Goal: Information Seeking & Learning: Find contact information

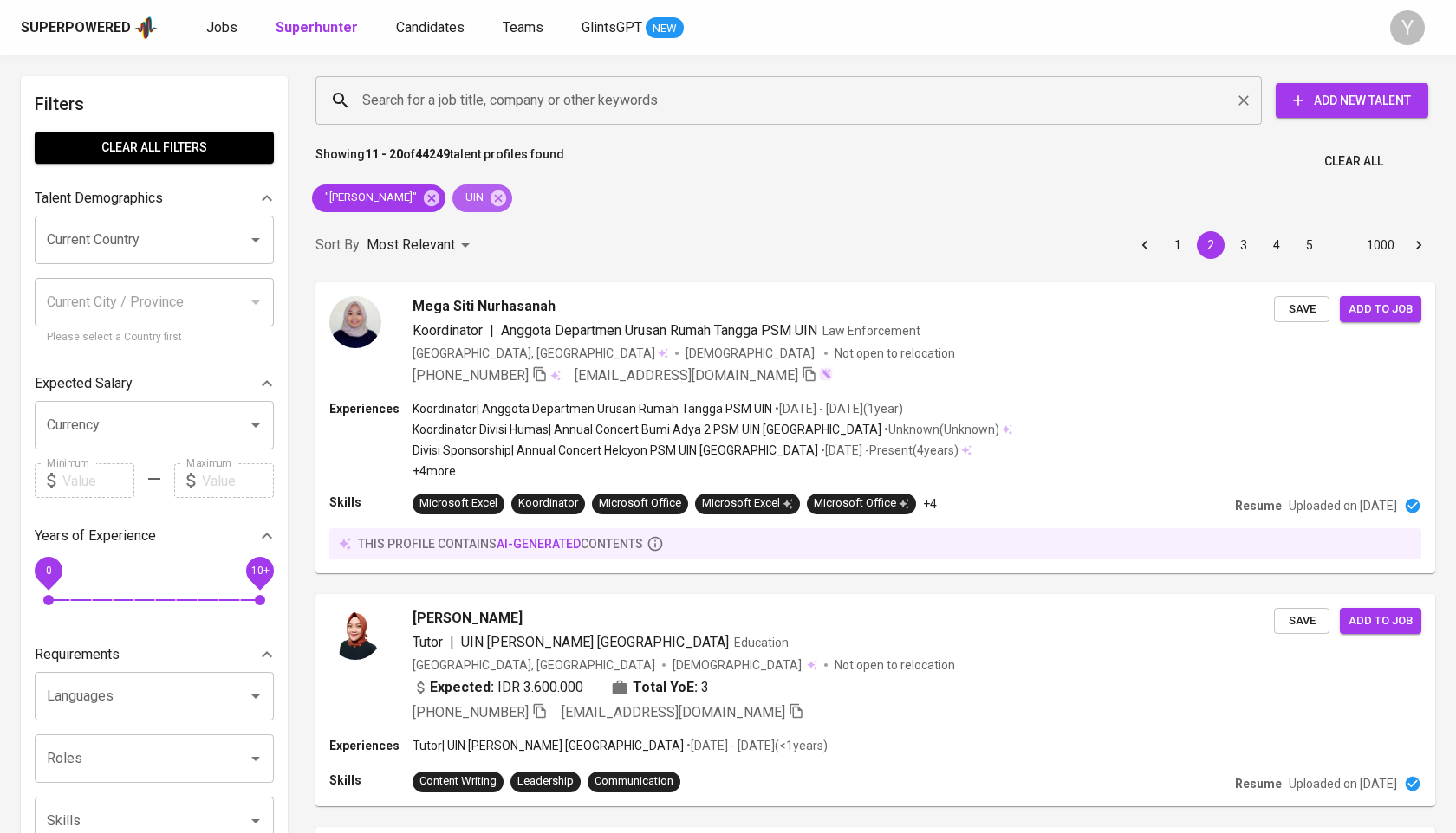
click at [491, 192] on icon at bounding box center [498, 197] width 15 height 15
click at [422, 202] on icon at bounding box center [431, 198] width 19 height 19
click at [482, 86] on input "Search for a job title, company or other keywords" at bounding box center [792, 100] width 870 height 33
click at [482, 96] on input "Search for a job title, company or other keywords" at bounding box center [792, 100] width 870 height 33
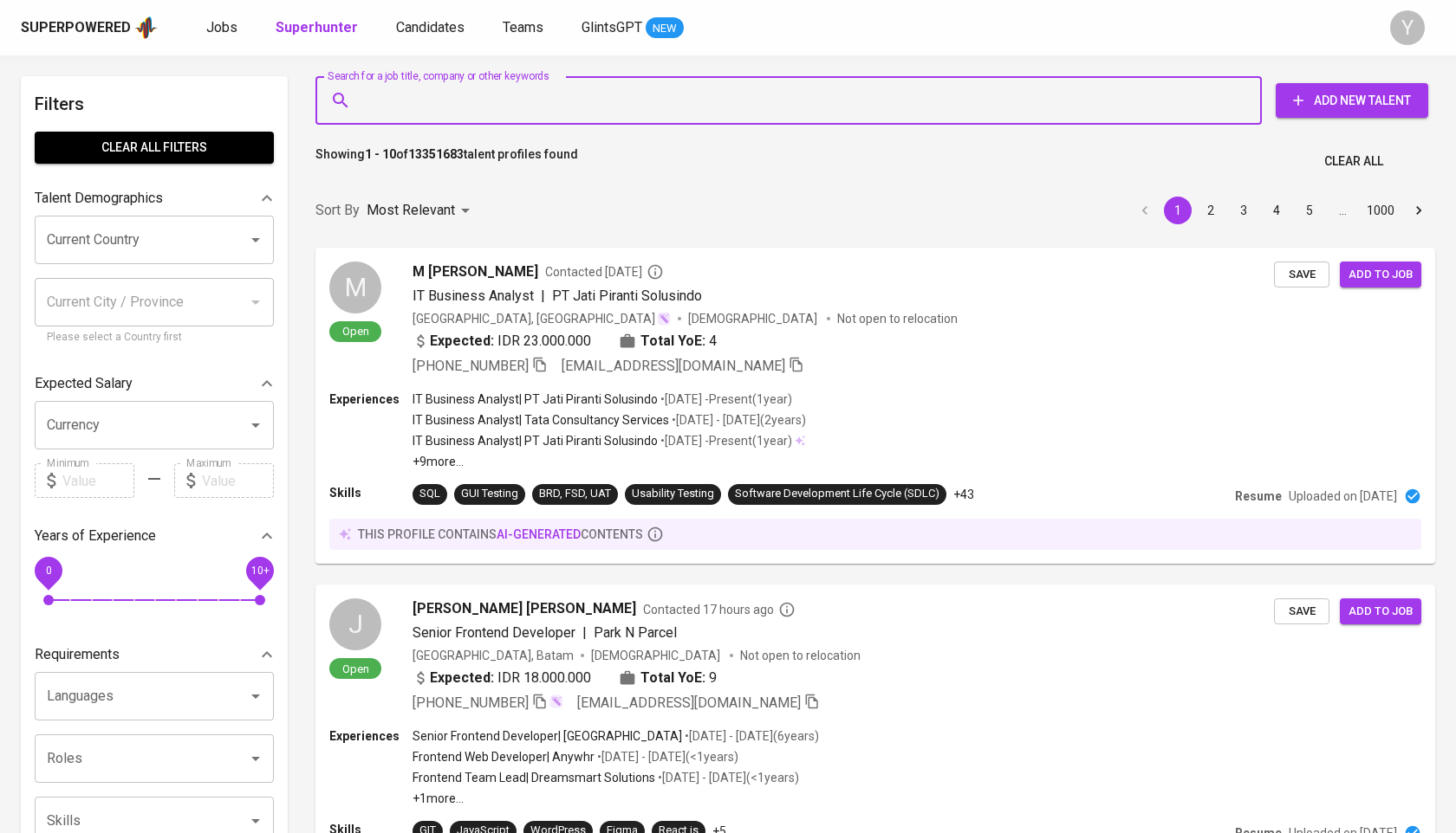
click at [658, 105] on input "Search for a job title, company or other keywords" at bounding box center [792, 100] width 870 height 33
paste input "[EMAIL_ADDRESS][DOMAIN_NAME]"
type input "[EMAIL_ADDRESS][DOMAIN_NAME]"
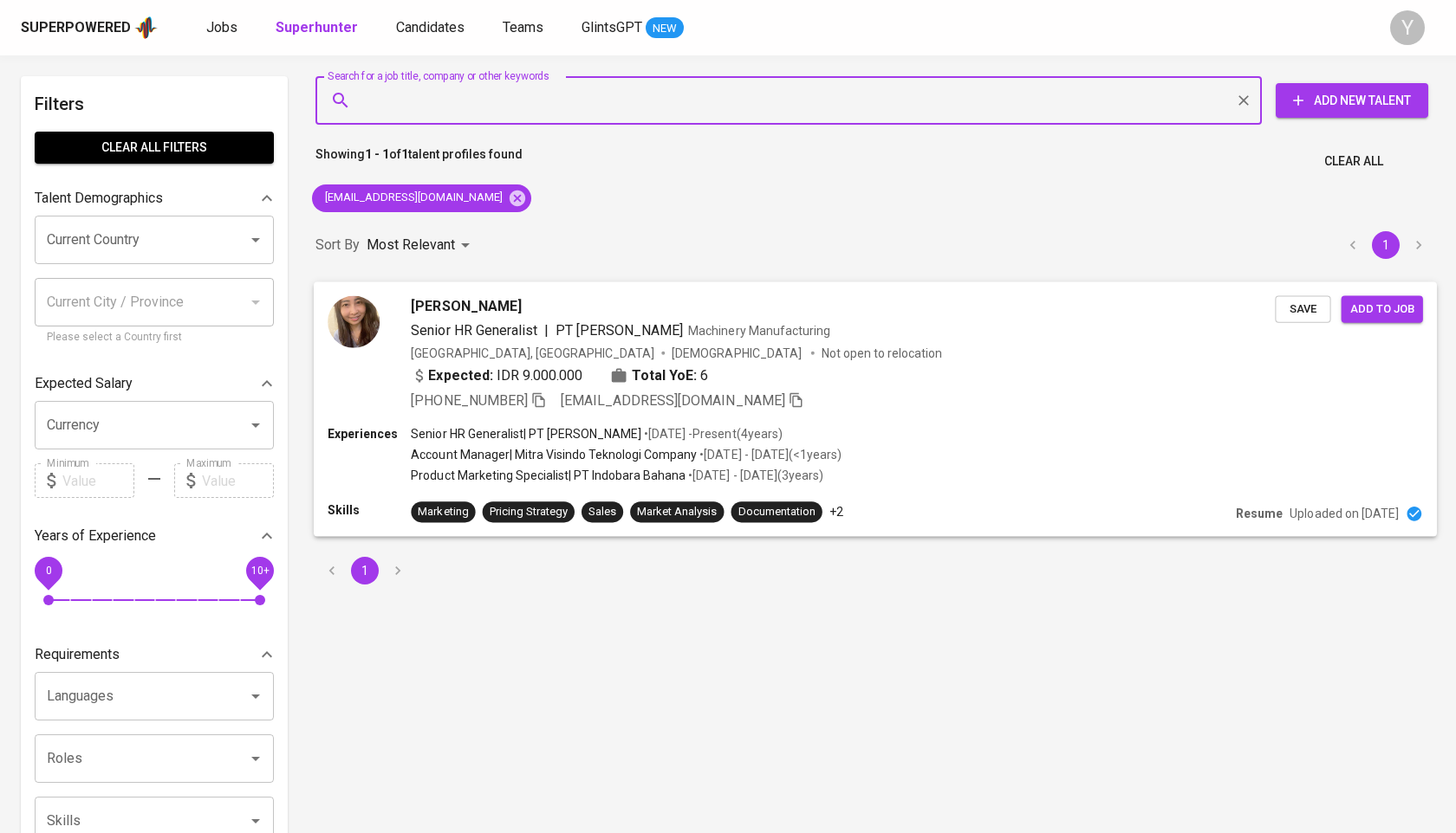
click at [531, 400] on icon "button" at bounding box center [538, 399] width 15 height 15
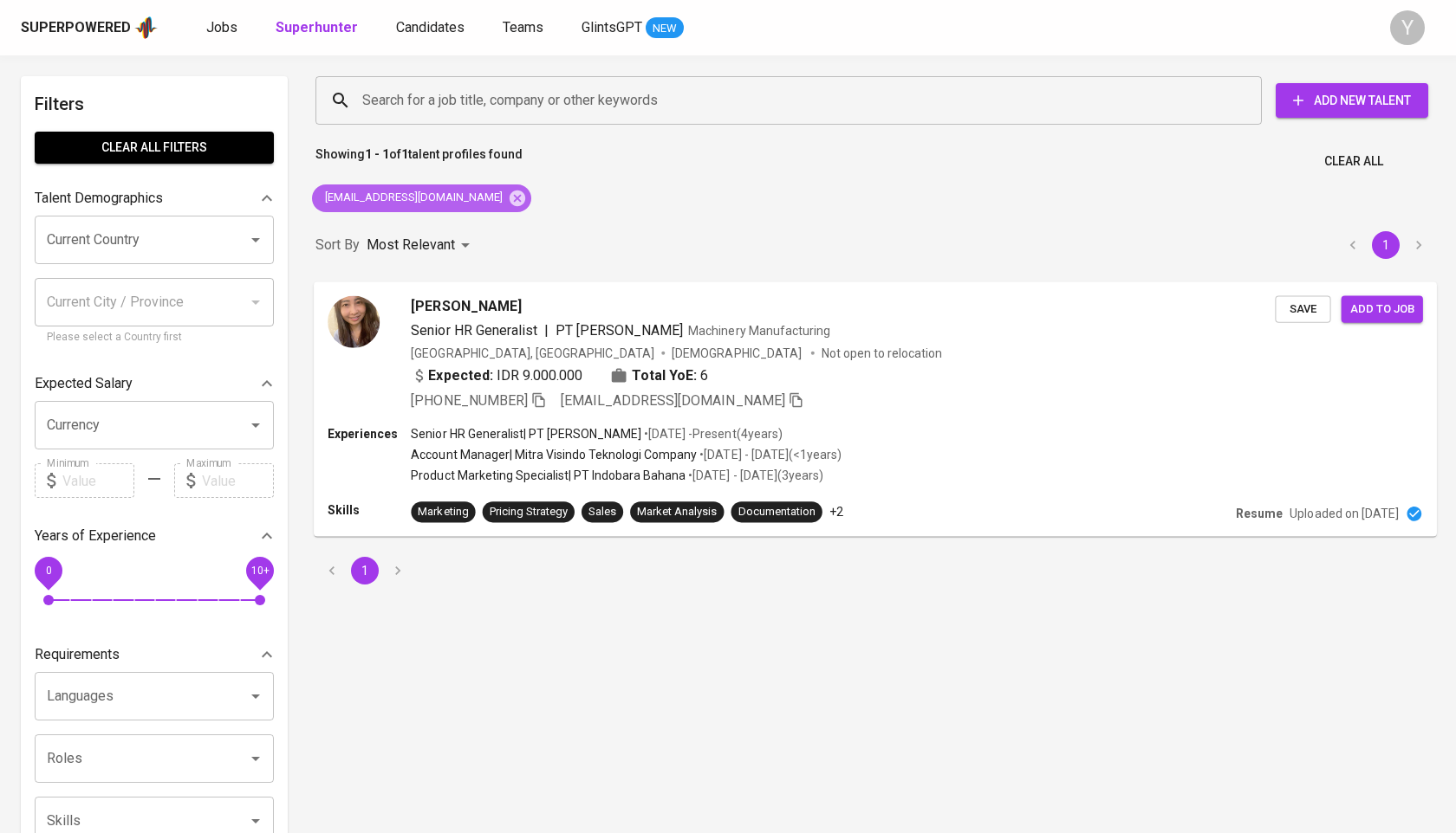
click at [470, 189] on div "[EMAIL_ADDRESS][DOMAIN_NAME]" at bounding box center [422, 198] width 219 height 28
click at [508, 195] on icon at bounding box center [517, 198] width 19 height 19
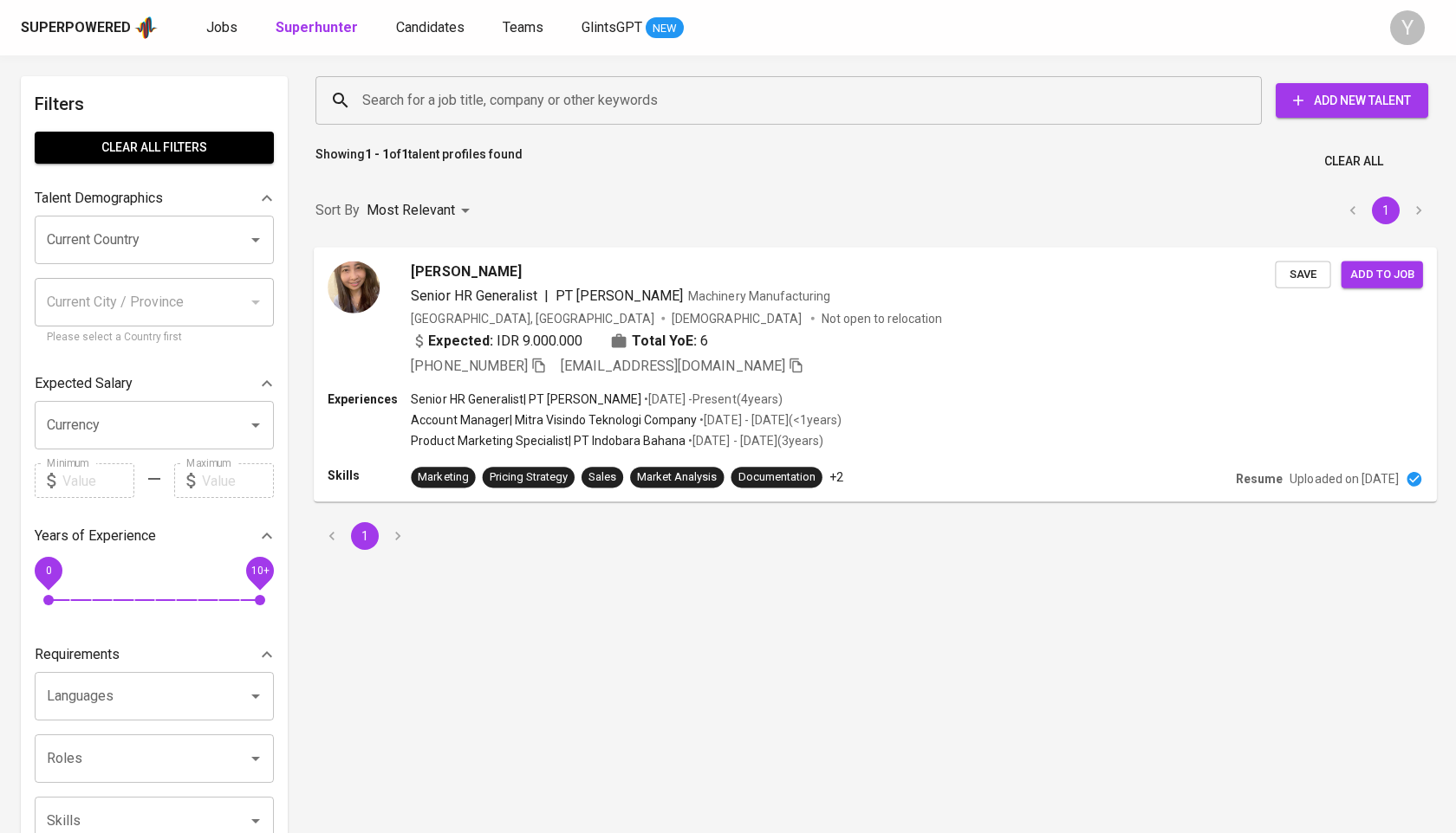
click at [486, 89] on input "Search for a job title, company or other keywords" at bounding box center [792, 100] width 870 height 33
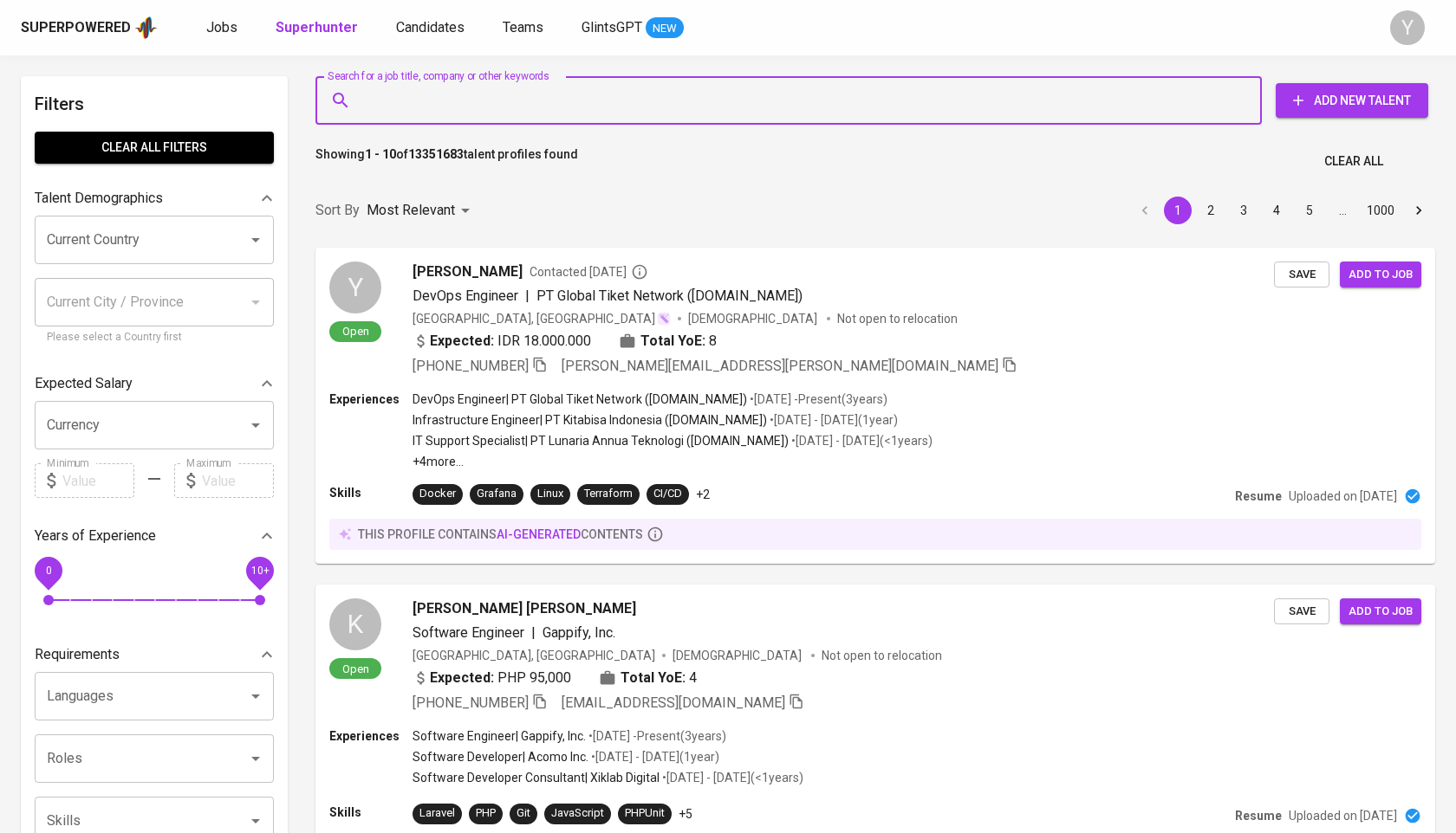
paste input "[EMAIL_ADDRESS][DOMAIN_NAME]"
type input "[EMAIL_ADDRESS][DOMAIN_NAME]"
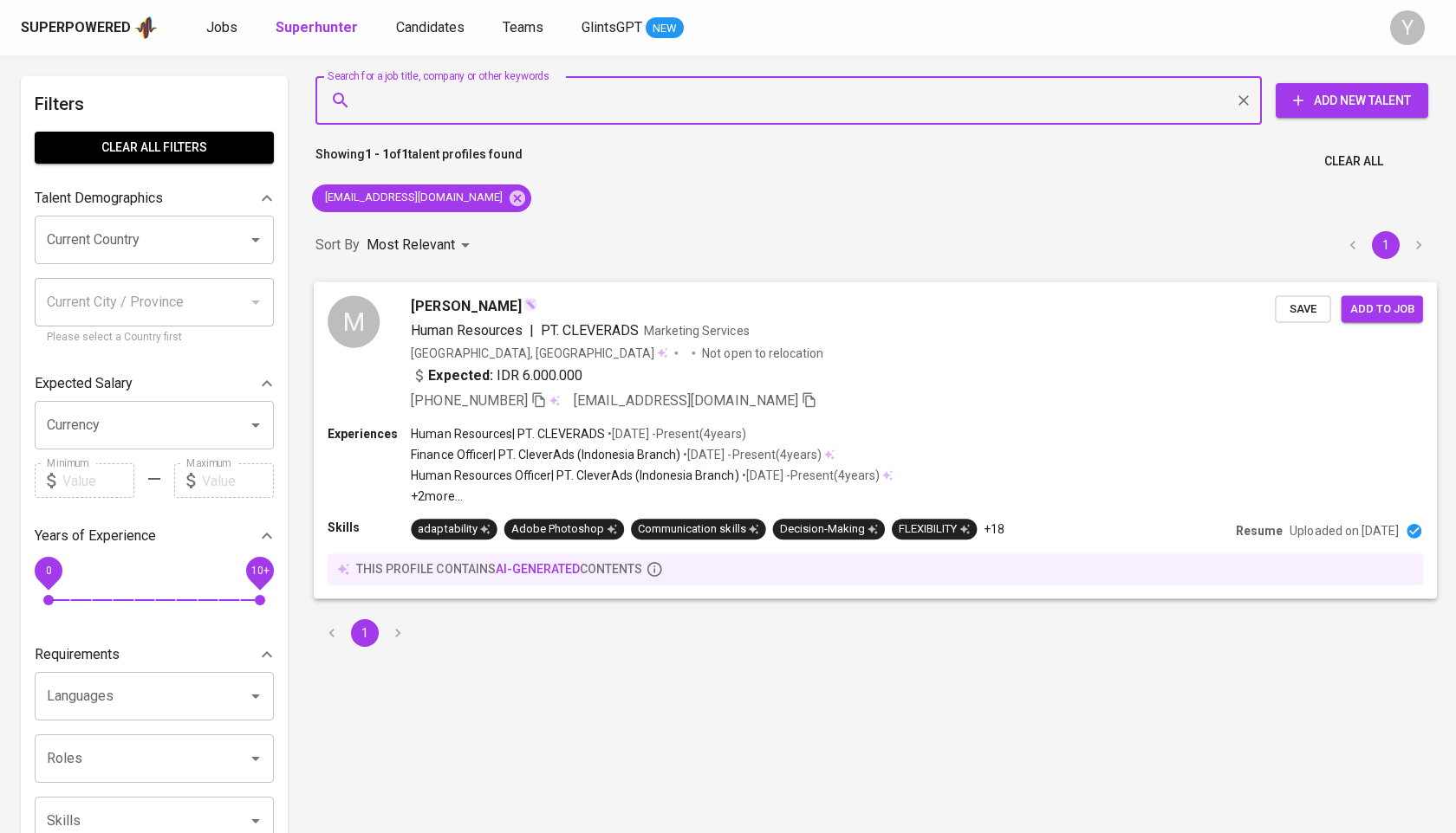
click at [533, 400] on span "[PHONE_NUMBER]" at bounding box center [478, 400] width 136 height 21
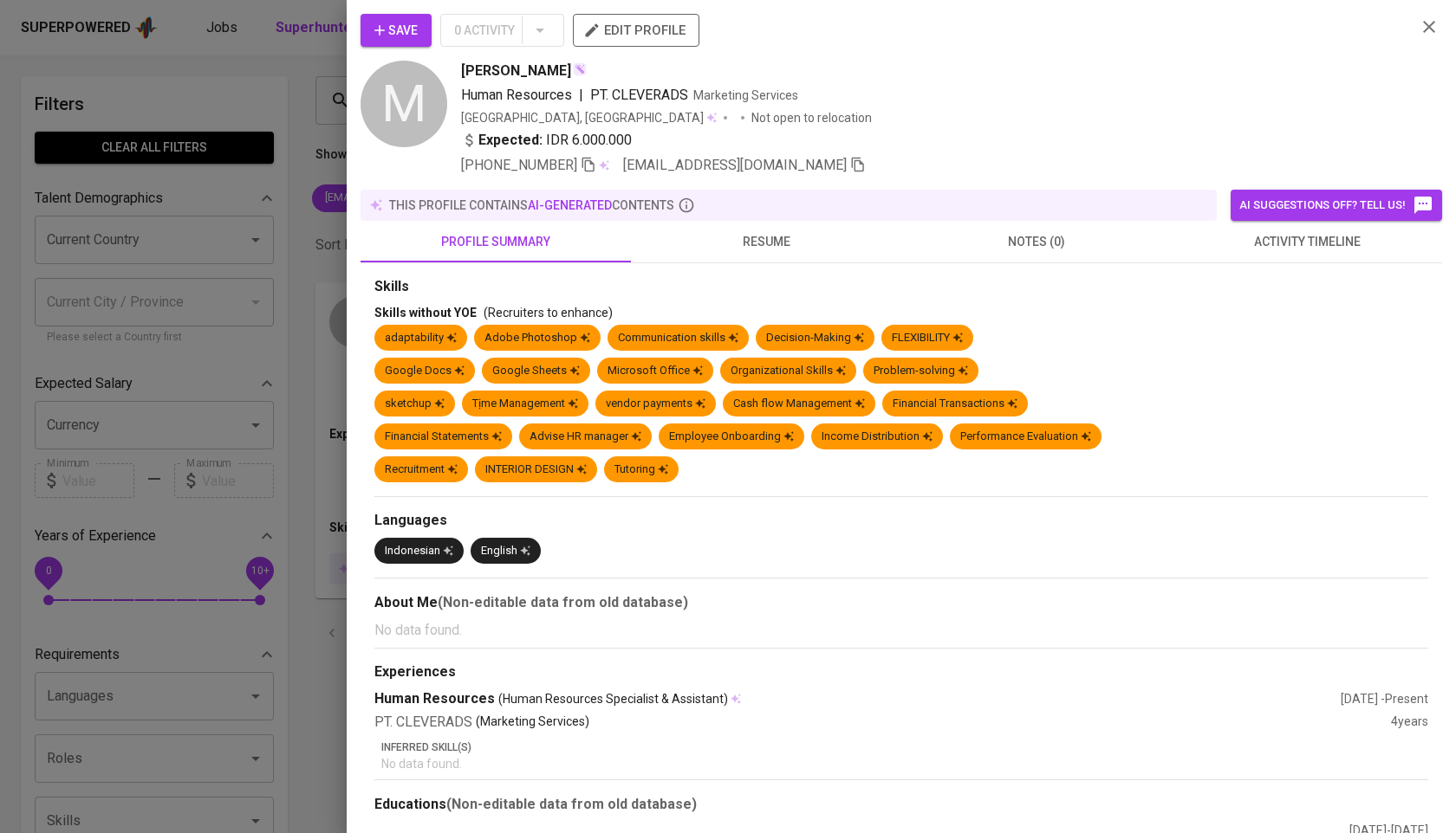
click at [594, 170] on icon "button" at bounding box center [589, 165] width 12 height 15
